Goal: Task Accomplishment & Management: Use online tool/utility

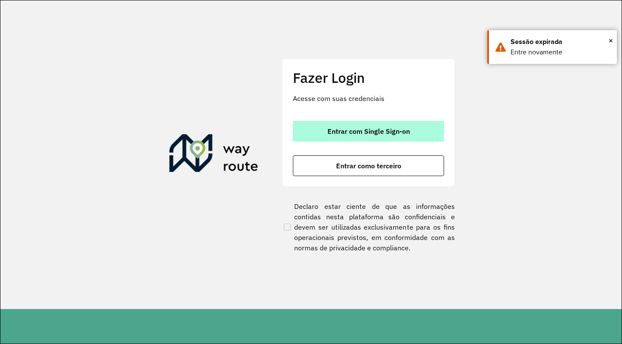
click at [406, 126] on button "Entrar com Single Sign-on" at bounding box center [368, 131] width 151 height 21
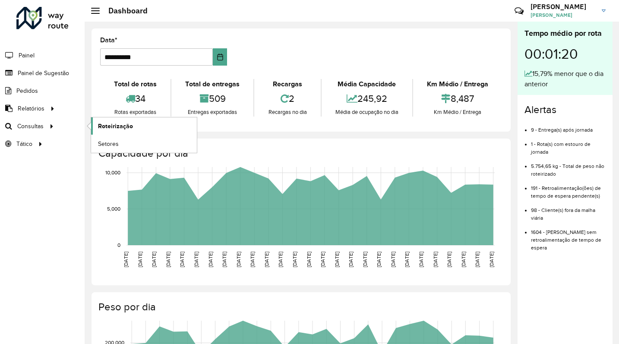
click at [114, 128] on span "Roteirização" at bounding box center [115, 126] width 35 height 9
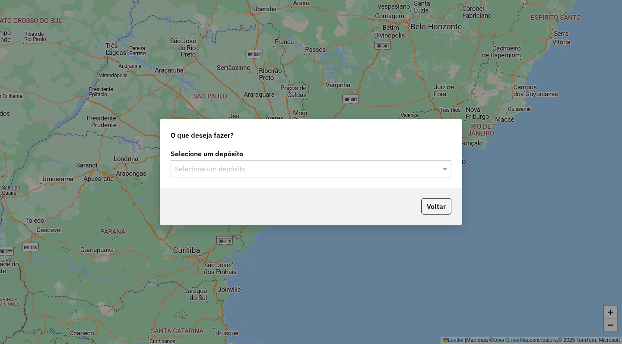
click at [269, 168] on input "text" at bounding box center [302, 169] width 255 height 10
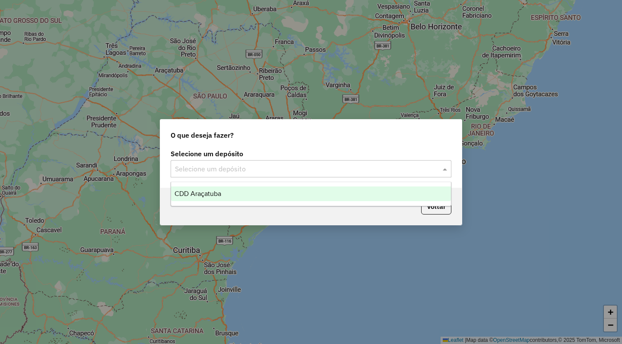
click at [264, 193] on div "CDD Araçatuba" at bounding box center [311, 194] width 280 height 15
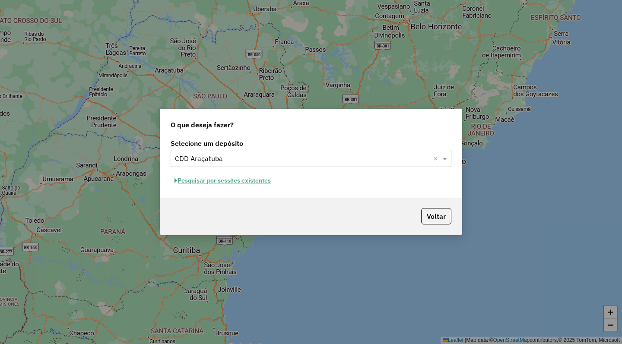
click at [211, 180] on button "Pesquisar por sessões existentes" at bounding box center [223, 180] width 104 height 13
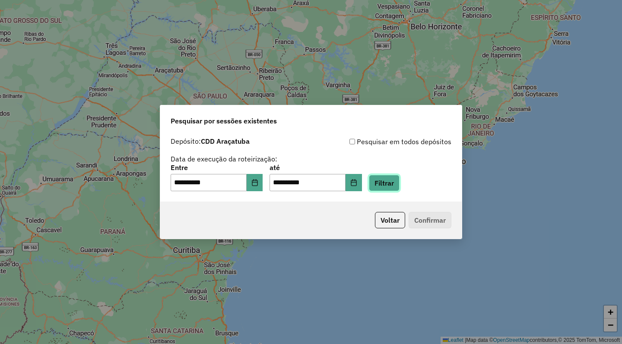
click at [399, 184] on button "Filtrar" at bounding box center [384, 183] width 31 height 16
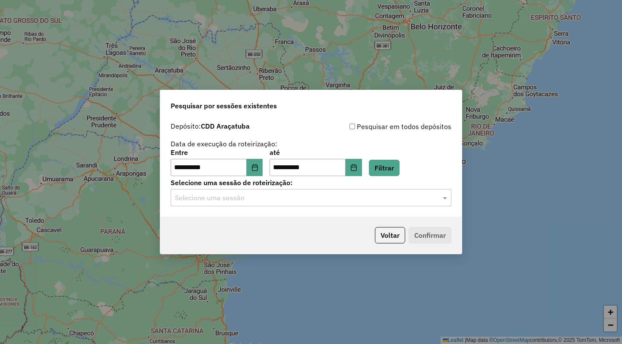
click at [242, 198] on input "text" at bounding box center [302, 198] width 255 height 10
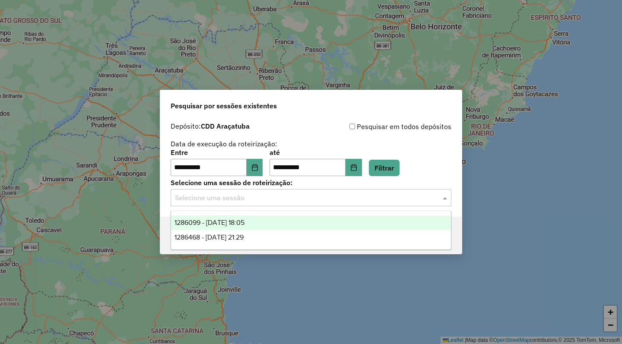
click at [223, 223] on span "1286099 - 01/10/2025 18:05" at bounding box center [209, 222] width 70 height 7
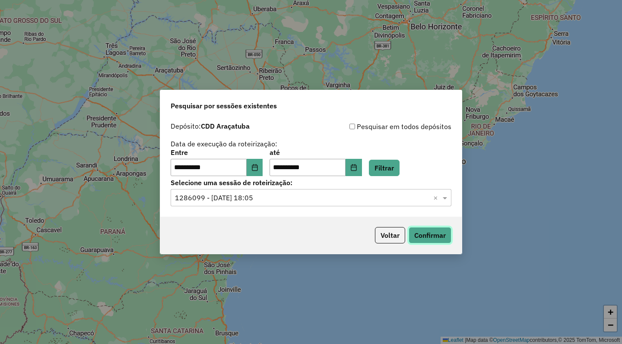
click at [446, 237] on button "Confirmar" at bounding box center [429, 235] width 43 height 16
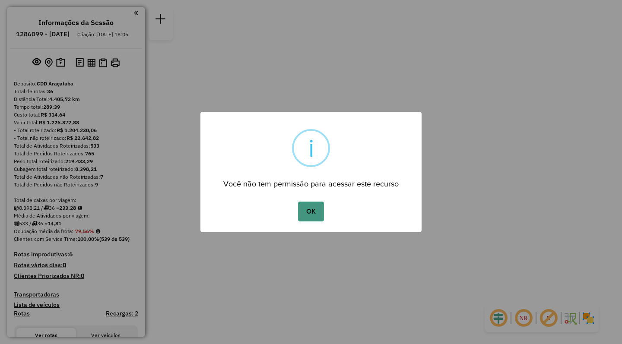
click at [316, 210] on button "OK" at bounding box center [310, 212] width 25 height 20
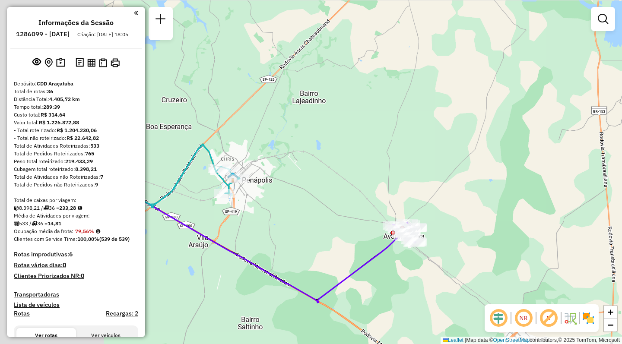
drag, startPoint x: 189, startPoint y: 201, endPoint x: 376, endPoint y: 212, distance: 187.2
click at [376, 212] on div "Janela de atendimento Grade de atendimento Capacidade Transportadoras Veículos …" at bounding box center [311, 172] width 622 height 344
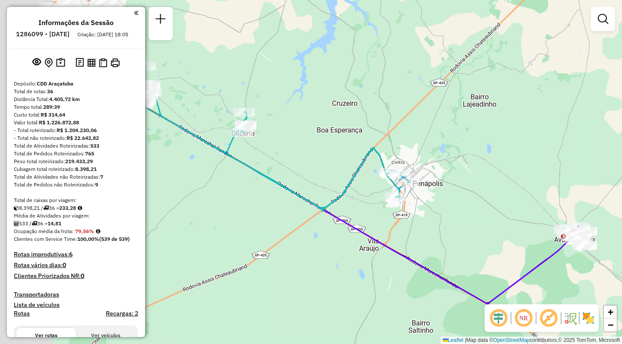
drag, startPoint x: 246, startPoint y: 224, endPoint x: 431, endPoint y: 219, distance: 185.3
click at [431, 219] on div "Janela de atendimento Grade de atendimento Capacidade Transportadoras Veículos …" at bounding box center [311, 172] width 622 height 344
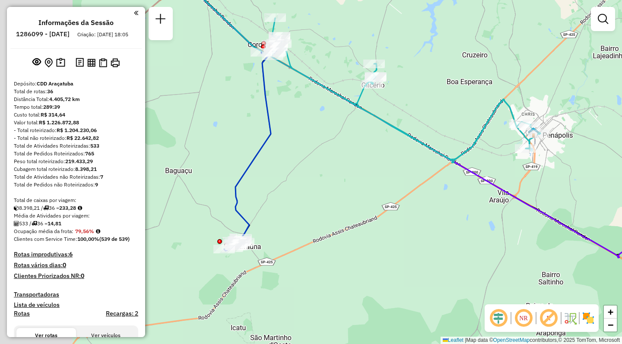
drag, startPoint x: 314, startPoint y: 291, endPoint x: 427, endPoint y: 234, distance: 126.5
click at [427, 234] on div "Janela de atendimento Grade de atendimento Capacidade Transportadoras Veículos …" at bounding box center [311, 172] width 622 height 344
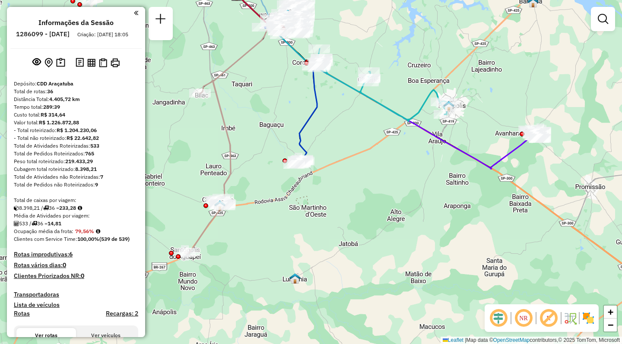
drag, startPoint x: 394, startPoint y: 300, endPoint x: 363, endPoint y: 220, distance: 85.3
click at [363, 220] on div "Janela de atendimento Grade de atendimento Capacidade Transportadoras Veículos …" at bounding box center [311, 172] width 622 height 344
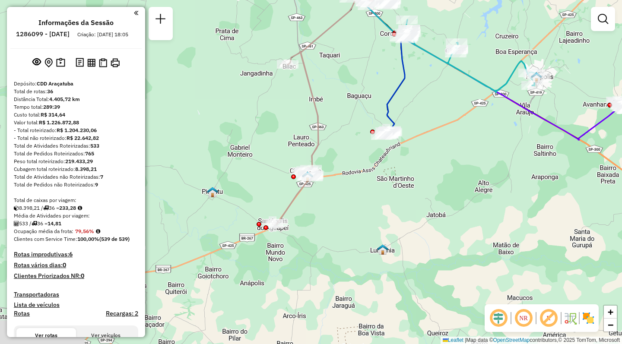
drag, startPoint x: 237, startPoint y: 264, endPoint x: 340, endPoint y: 230, distance: 109.1
click at [340, 230] on div "Janela de atendimento Grade de atendimento Capacidade Transportadoras Veículos …" at bounding box center [311, 172] width 622 height 344
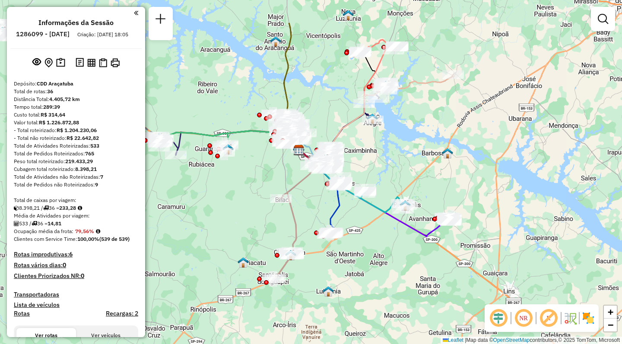
drag, startPoint x: 438, startPoint y: 212, endPoint x: 396, endPoint y: 269, distance: 70.8
click at [396, 269] on div "Janela de atendimento Grade de atendimento Capacidade Transportadoras Veículos …" at bounding box center [311, 172] width 622 height 344
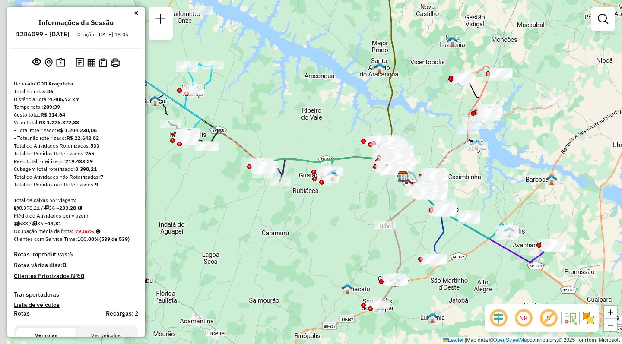
drag, startPoint x: 219, startPoint y: 226, endPoint x: 323, endPoint y: 253, distance: 107.3
click at [323, 253] on div "Janela de atendimento Grade de atendimento Capacidade Transportadoras Veículos …" at bounding box center [311, 172] width 622 height 344
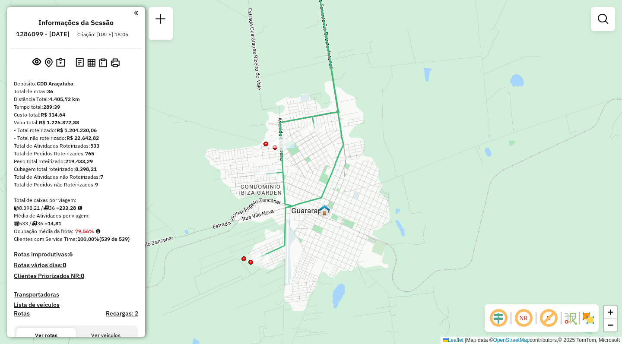
drag, startPoint x: 328, startPoint y: 192, endPoint x: 332, endPoint y: 234, distance: 42.1
click at [332, 234] on div "Janela de atendimento Grade de atendimento Capacidade Transportadoras Veículos …" at bounding box center [311, 172] width 622 height 344
